Goal: Find contact information: Obtain details needed to contact an individual or organization

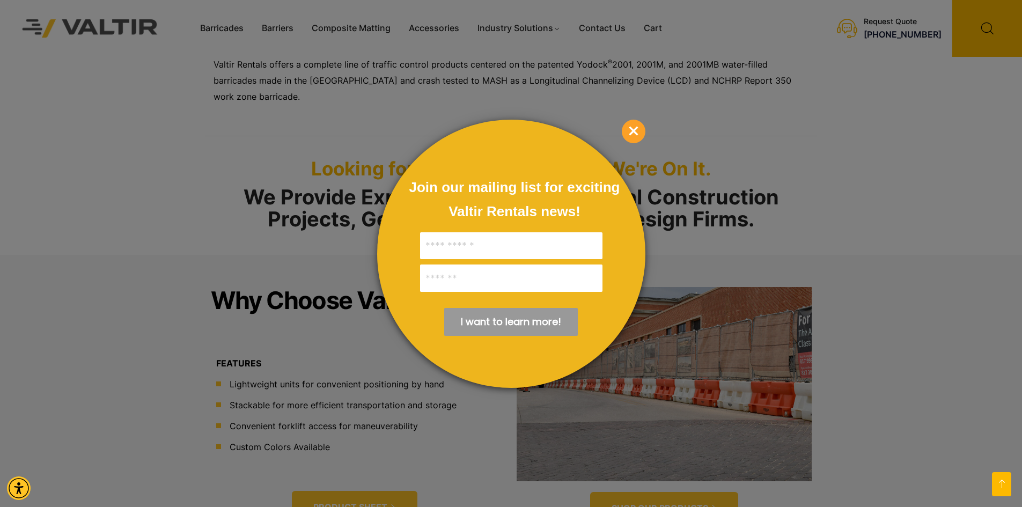
scroll to position [483, 0]
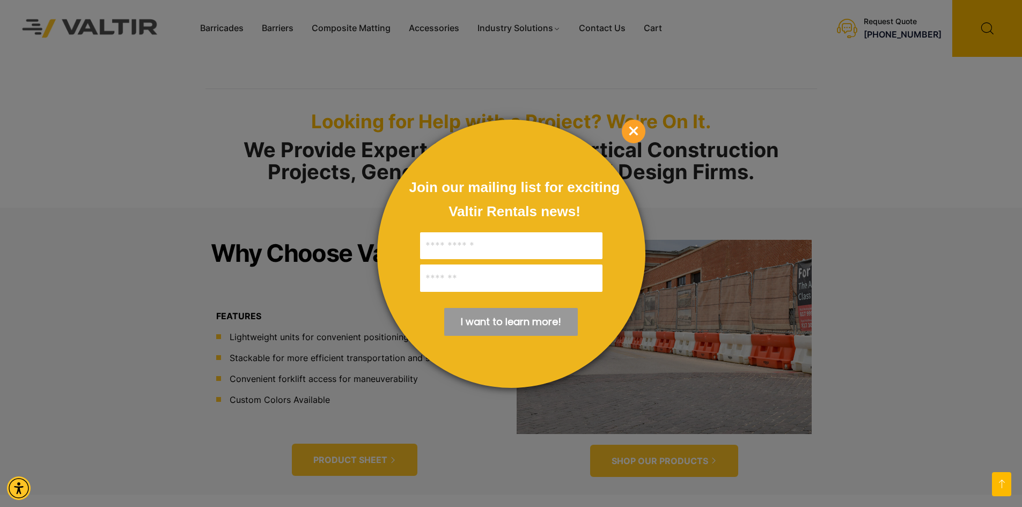
click at [636, 129] on span "×" at bounding box center [634, 132] width 24 height 24
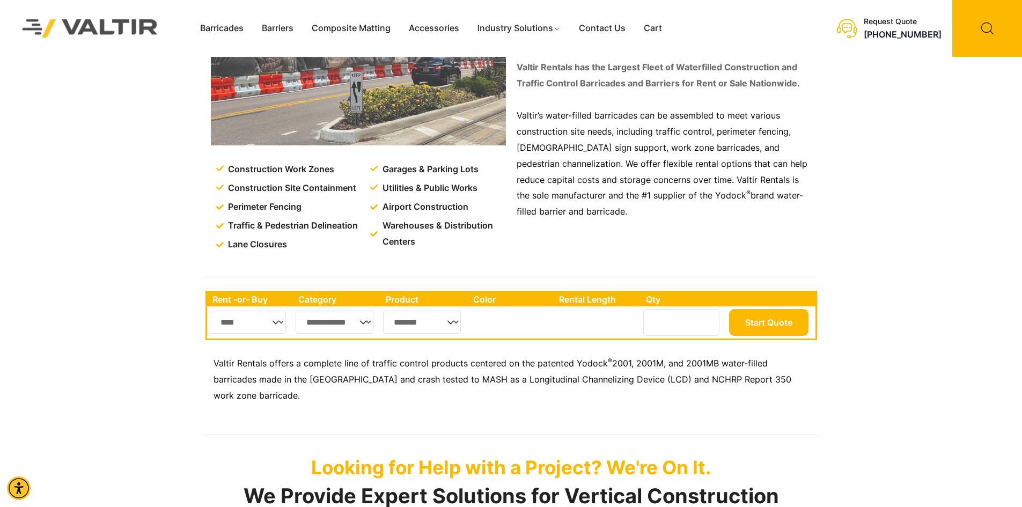
scroll to position [0, 0]
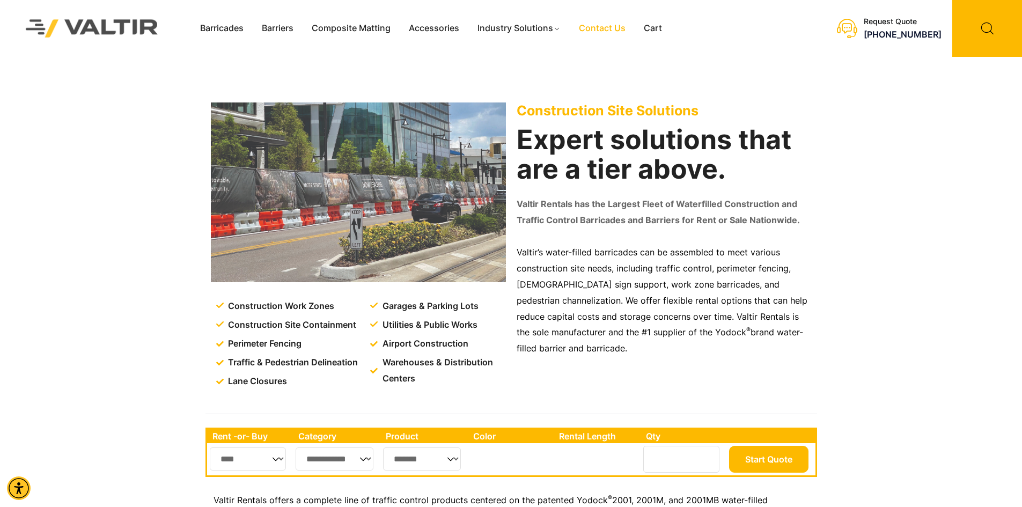
click at [605, 30] on link "Contact Us" at bounding box center [602, 28] width 65 height 16
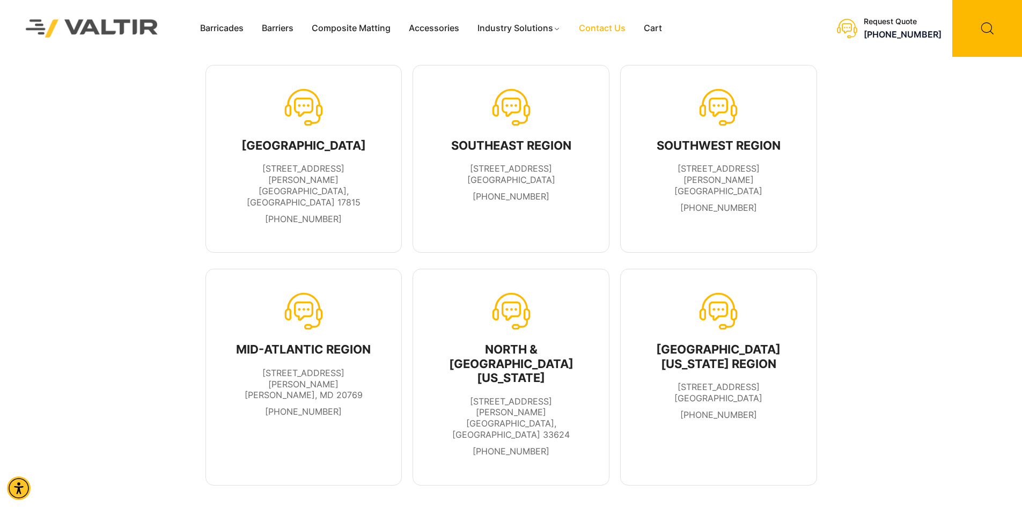
click at [312, 158] on div "[GEOGRAPHIC_DATA] [STREET_ADDRESS][PERSON_NAME] [PHONE_NUMBER]" at bounding box center [304, 181] width 151 height 97
click at [303, 137] on div "[GEOGRAPHIC_DATA] [STREET_ADDRESS][PERSON_NAME] [PHONE_NUMBER]" at bounding box center [304, 181] width 151 height 97
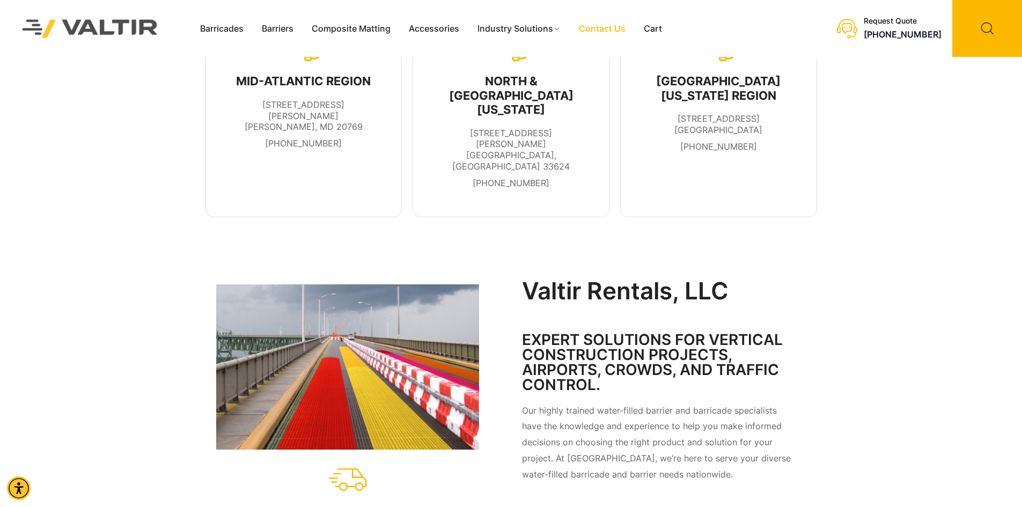
scroll to position [322, 0]
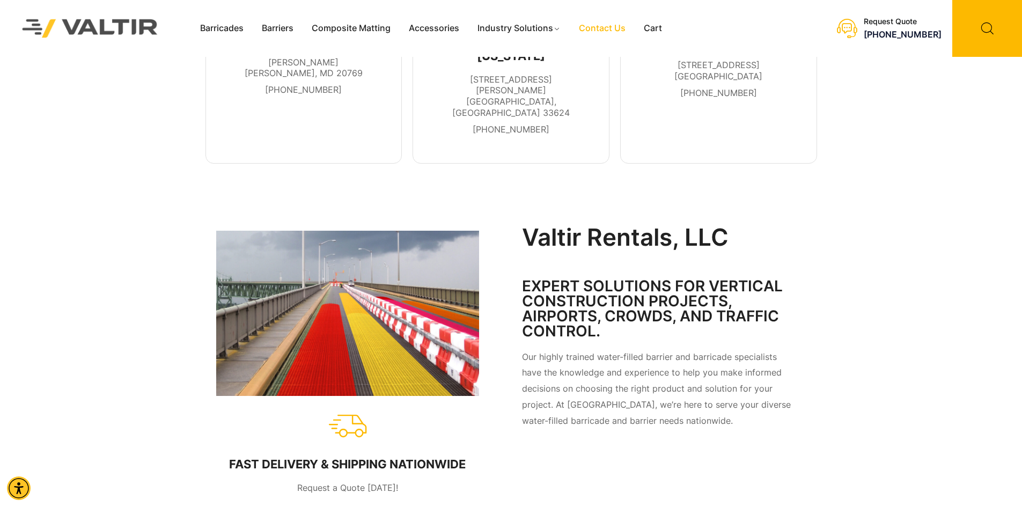
click at [373, 482] on span "Request a Quote [DATE]!" at bounding box center [347, 487] width 101 height 11
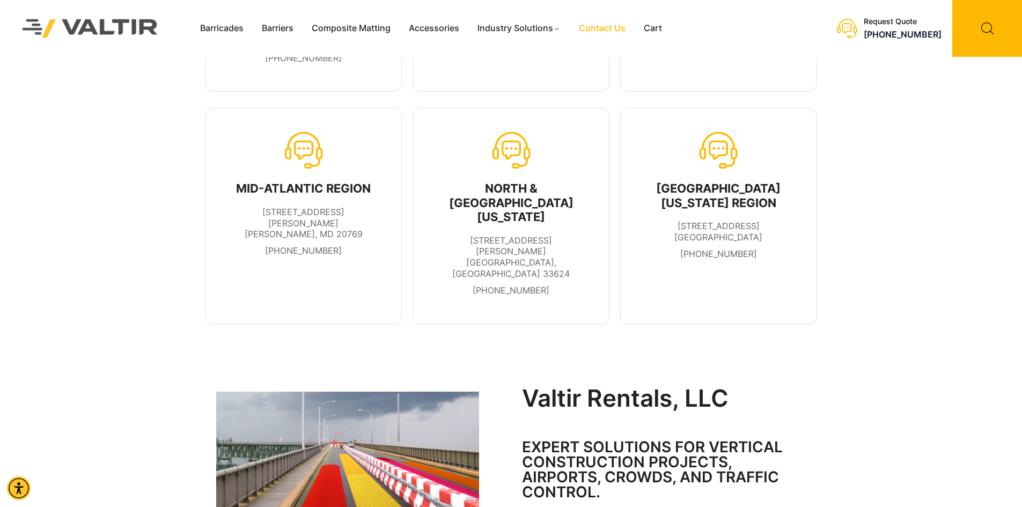
scroll to position [0, 0]
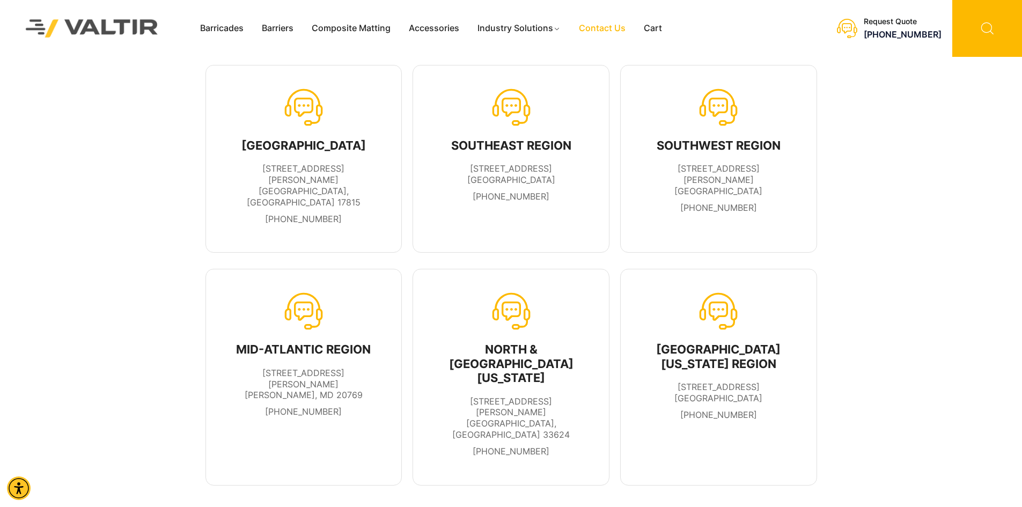
click at [983, 27] on icon at bounding box center [987, 28] width 70 height 57
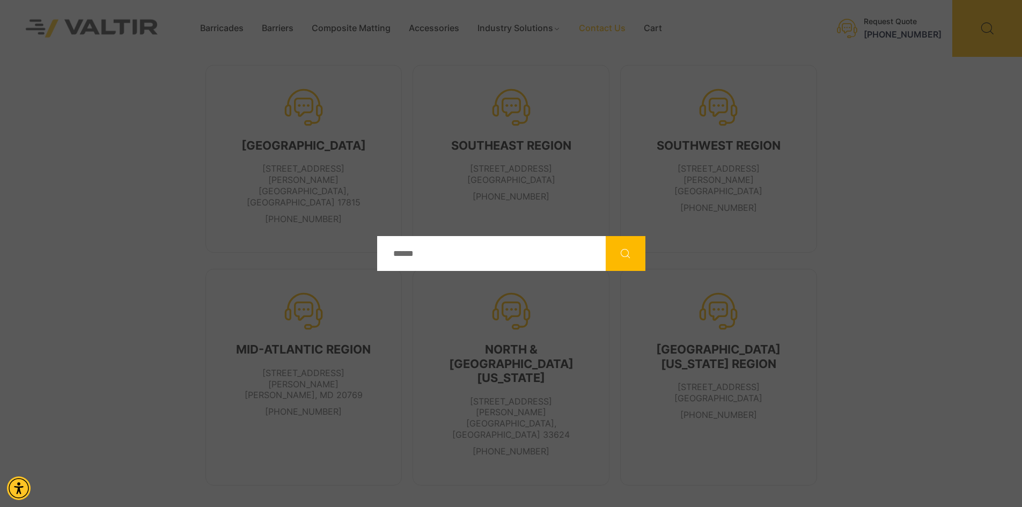
click at [456, 260] on input "Search" at bounding box center [491, 253] width 229 height 35
click at [912, 25] on div at bounding box center [511, 253] width 1022 height 507
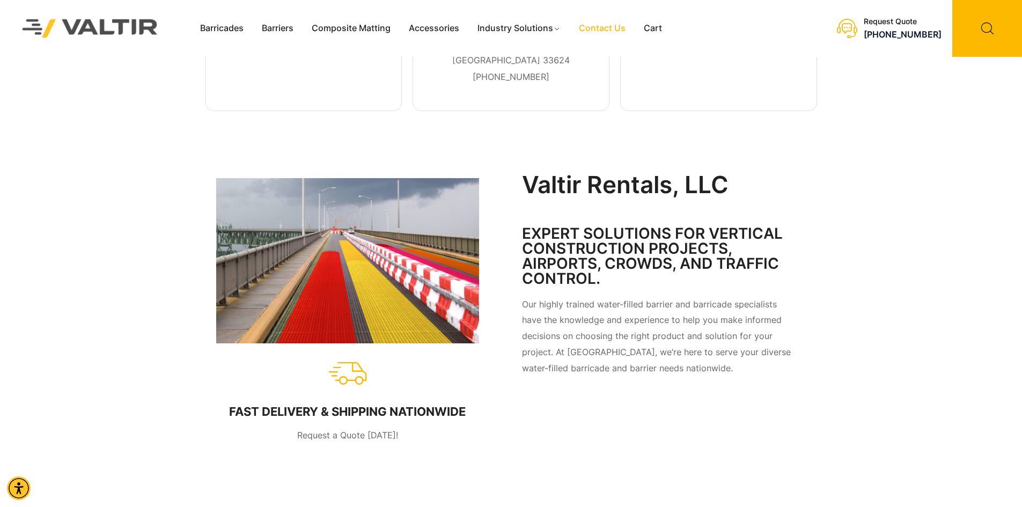
scroll to position [375, 0]
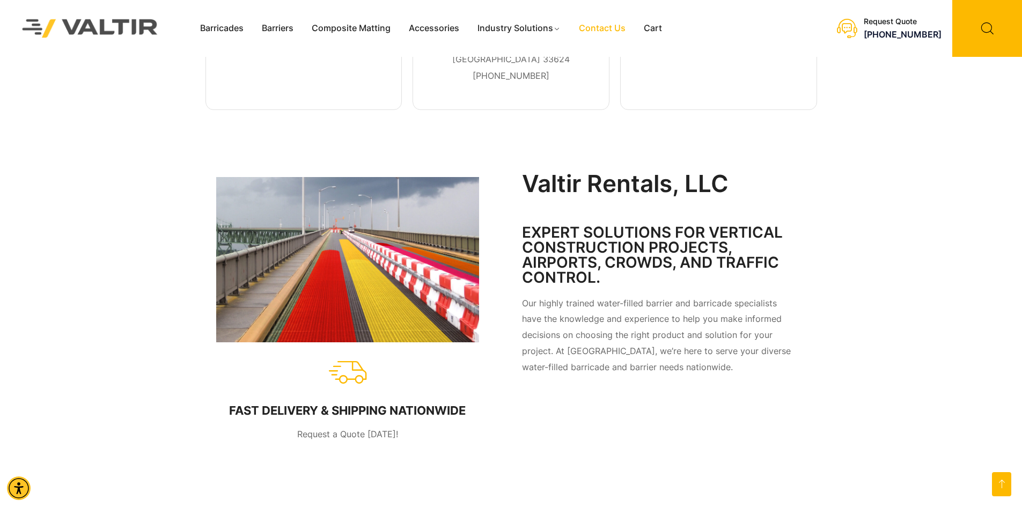
click at [382, 429] on span "Request a Quote [DATE]!" at bounding box center [347, 434] width 101 height 11
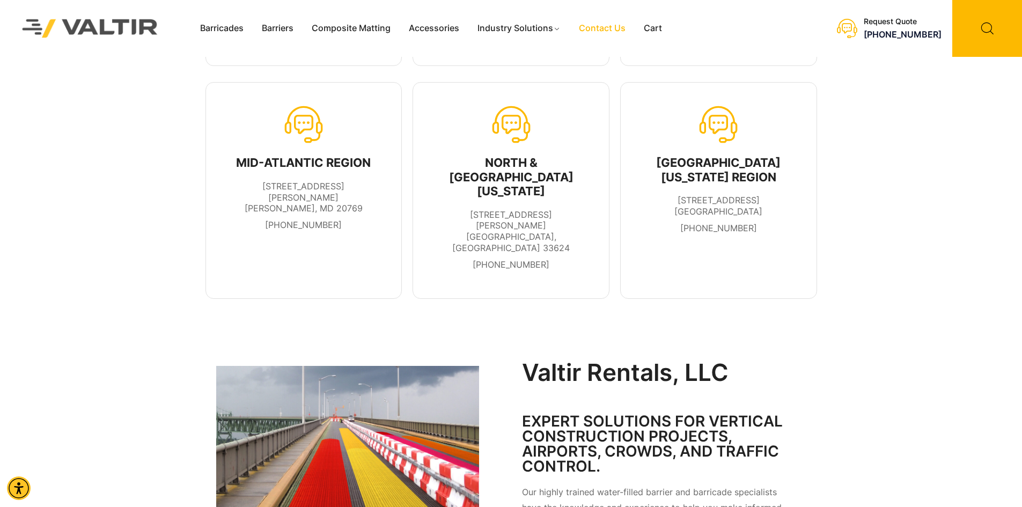
scroll to position [0, 0]
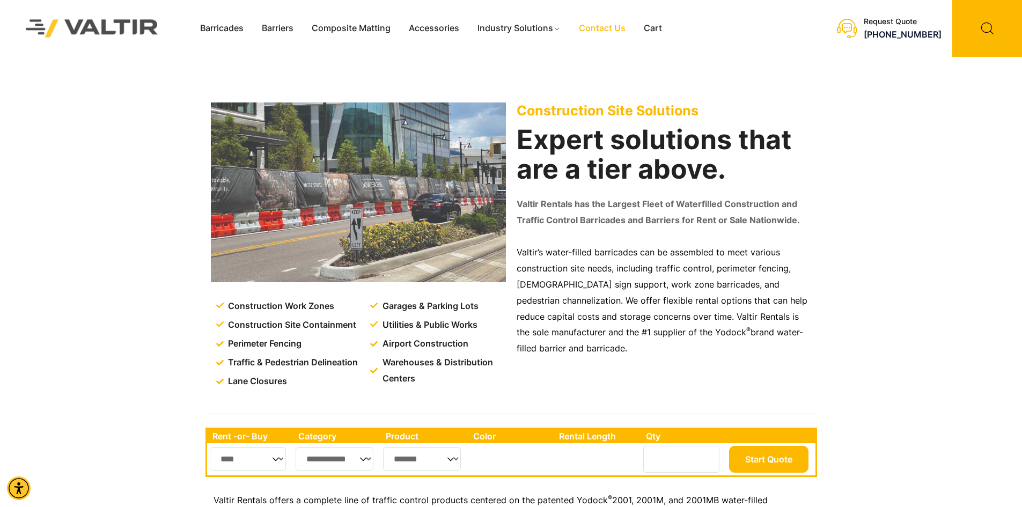
click at [605, 31] on link "Contact Us" at bounding box center [602, 28] width 65 height 16
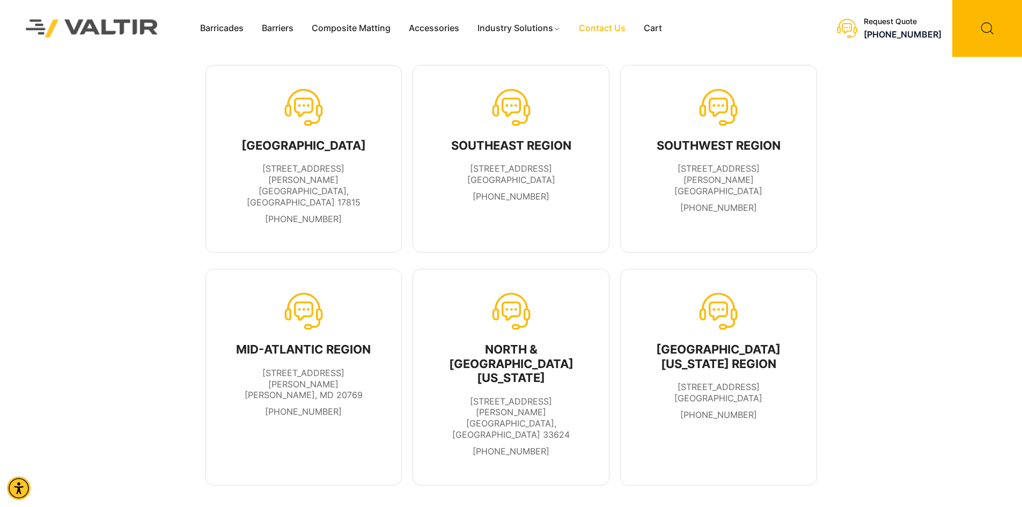
click at [319, 151] on div "NORTH REGION" at bounding box center [304, 145] width 151 height 14
click at [308, 213] on link "570-380-2856" at bounding box center [303, 218] width 77 height 11
